Goal: Navigation & Orientation: Find specific page/section

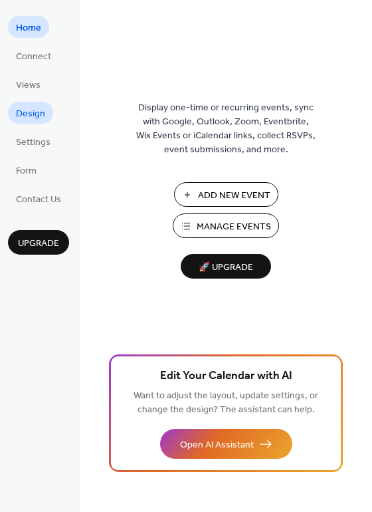
click at [32, 114] on span "Design" at bounding box center [30, 114] width 29 height 14
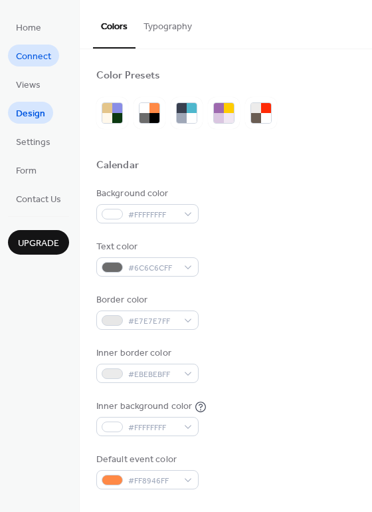
click at [29, 59] on span "Connect" at bounding box center [33, 57] width 35 height 14
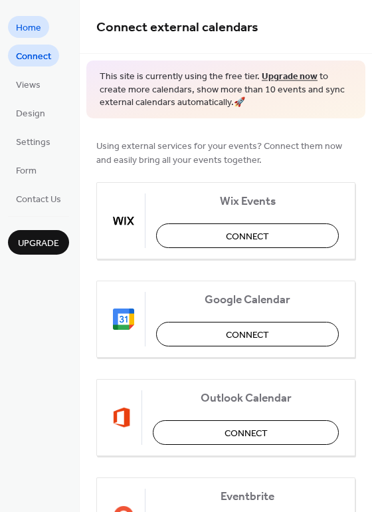
click at [23, 25] on span "Home" at bounding box center [28, 28] width 25 height 14
